Goal: Navigation & Orientation: Find specific page/section

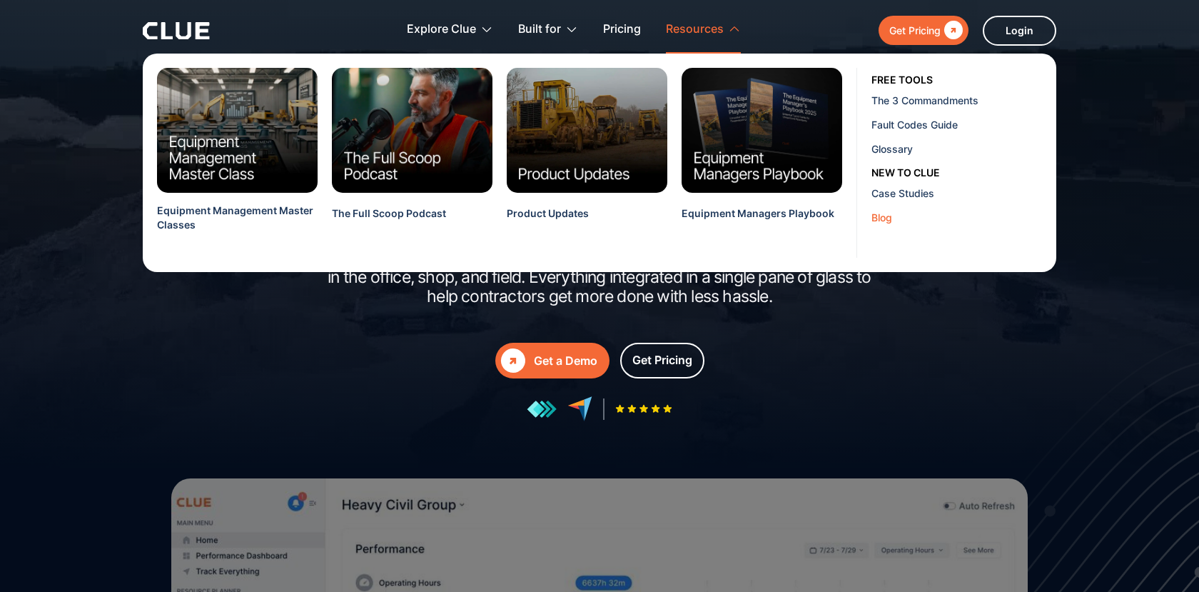
click at [889, 218] on div "Blog" at bounding box center [958, 217] width 174 height 15
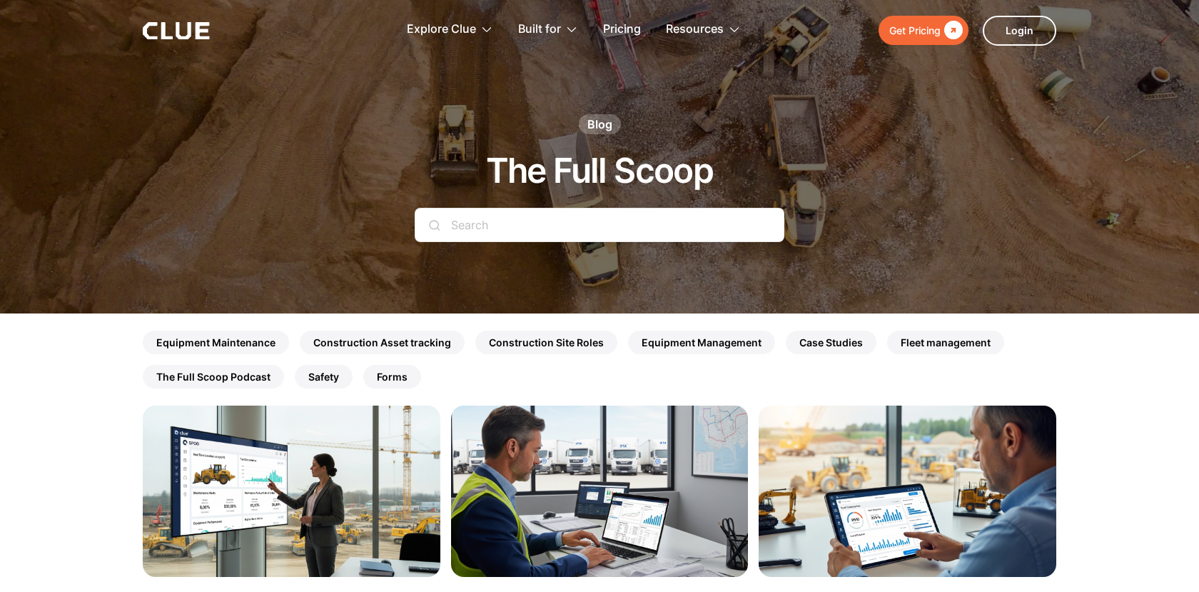
click at [196, 34] on icon at bounding box center [203, 30] width 14 height 17
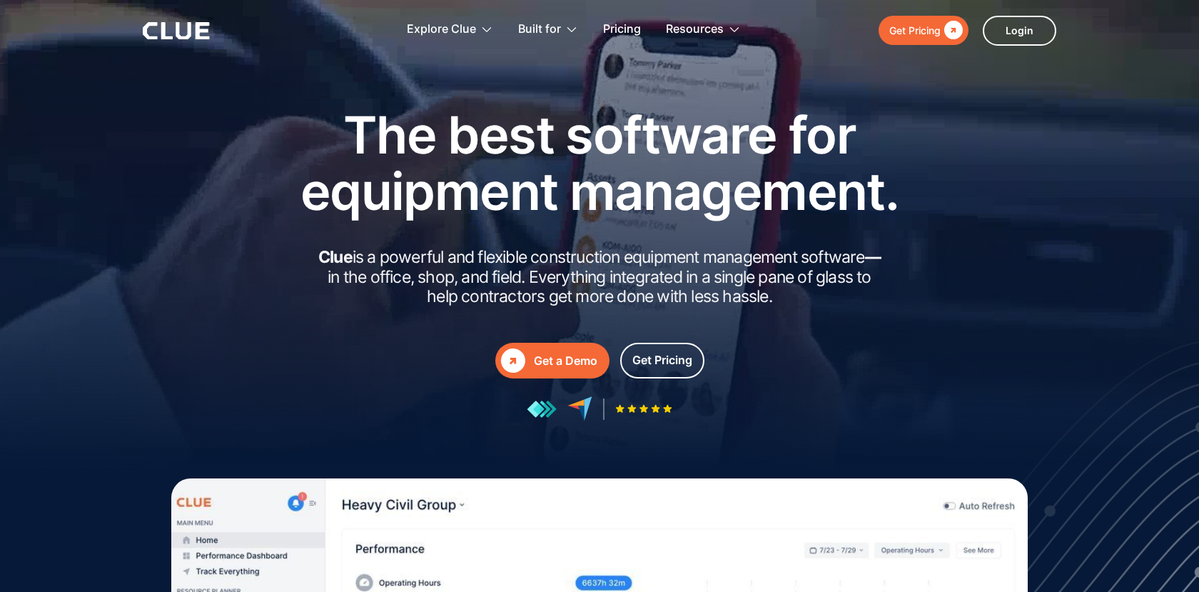
click at [188, 28] on icon at bounding box center [183, 30] width 15 height 17
